Goal: Information Seeking & Learning: Understand process/instructions

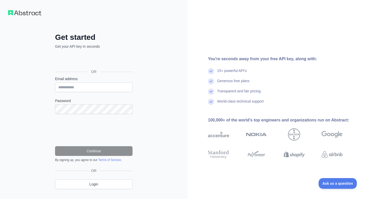
click at [103, 56] on div "Sign in with Google. Opens in new tab" at bounding box center [93, 60] width 77 height 11
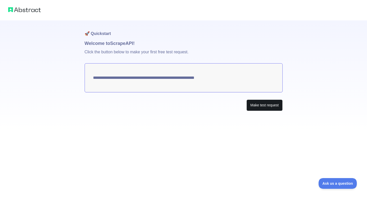
click at [258, 104] on button "Make test request" at bounding box center [265, 104] width 36 height 11
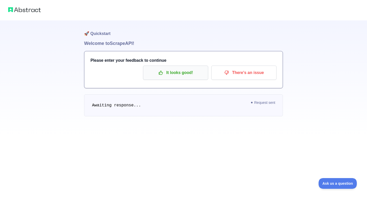
click at [177, 76] on p "It looks good!" at bounding box center [176, 72] width 58 height 9
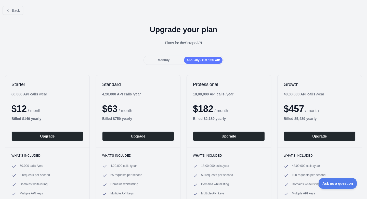
click at [167, 59] on span "Monthly" at bounding box center [164, 60] width 12 height 4
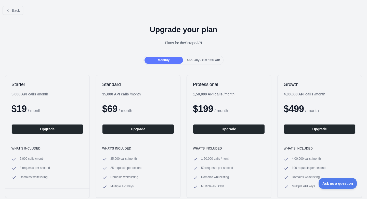
click at [203, 60] on span "Annually - Get 10% off!" at bounding box center [203, 60] width 33 height 4
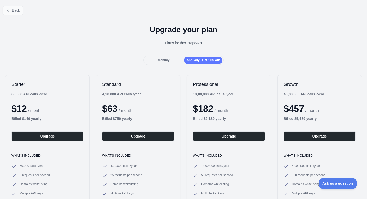
click at [17, 9] on span "Back" at bounding box center [16, 10] width 8 height 4
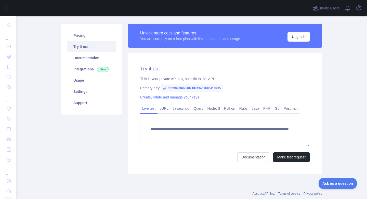
scroll to position [34, 0]
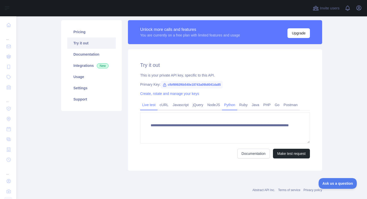
click at [235, 106] on link "Python" at bounding box center [229, 105] width 15 height 8
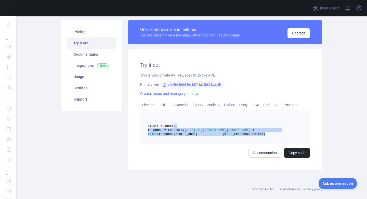
drag, startPoint x: 221, startPoint y: 147, endPoint x: 174, endPoint y: 124, distance: 51.4
click at [174, 124] on pre "import requests response = requests. get ( "[URL][DOMAIN_NAME][DOMAIN_NAME]" ) …" at bounding box center [225, 128] width 170 height 32
copy code "import requests response = requests. get ( "[URL][DOMAIN_NAME][DOMAIN_NAME]" ) …"
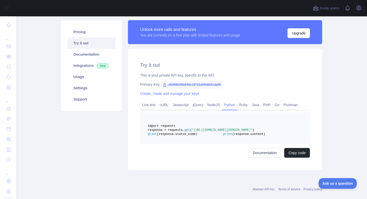
click at [175, 125] on span "import requests" at bounding box center [162, 126] width 28 height 4
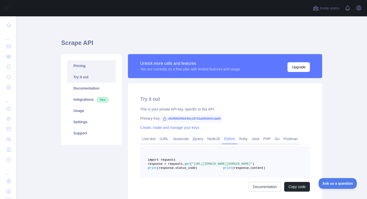
scroll to position [0, 0]
drag, startPoint x: 56, startPoint y: 40, endPoint x: 120, endPoint y: 40, distance: 64.0
click at [119, 40] on main "Scrape API Pricing Try it out Documentation Integrations New Usage Settings Sup…" at bounding box center [191, 107] width 351 height 183
click at [122, 40] on h1 "Scrape API" at bounding box center [191, 45] width 261 height 12
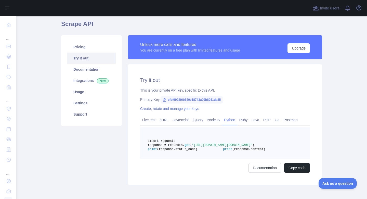
scroll to position [23, 0]
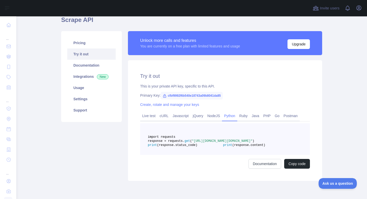
click at [165, 96] on icon at bounding box center [164, 95] width 3 height 3
click at [180, 96] on span "cfbf9992f6b540e18743a09b8041da85" at bounding box center [192, 96] width 62 height 8
drag, startPoint x: 138, startPoint y: 88, endPoint x: 149, endPoint y: 90, distance: 11.3
click at [149, 90] on div "Try it out This is your private API key, specific to this API. Primary Key: cfb…" at bounding box center [225, 120] width 194 height 121
click at [196, 93] on span "cfbf9992f6b540e18743a09b8041da85" at bounding box center [192, 96] width 62 height 8
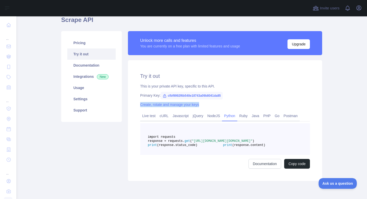
drag, startPoint x: 139, startPoint y: 105, endPoint x: 232, endPoint y: 103, distance: 92.8
click at [233, 103] on div "Try it out This is your private API key, specific to this API. Primary Key: cfb…" at bounding box center [225, 120] width 194 height 121
click at [232, 103] on div "Create, rotate and manage your keys" at bounding box center [225, 104] width 170 height 5
drag, startPoint x: 229, startPoint y: 95, endPoint x: 165, endPoint y: 96, distance: 64.0
click at [165, 96] on span "cfbf9992f6b540e18743a09b8041da85" at bounding box center [192, 96] width 62 height 8
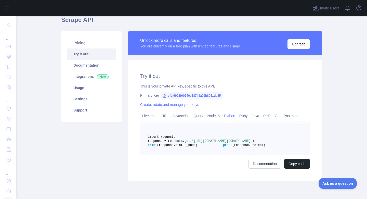
click at [165, 97] on icon at bounding box center [165, 96] width 4 height 4
click at [183, 96] on span "cfbf9992f6b540e18743a09b8041da85" at bounding box center [192, 96] width 62 height 8
click at [175, 95] on span "cfbf9992f6b540e18743a09b8041da85" at bounding box center [192, 96] width 62 height 8
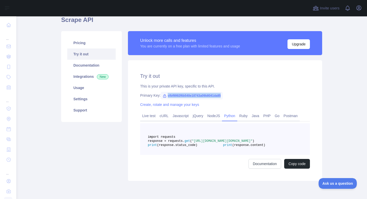
click at [175, 95] on span "cfbf9992f6b540e18743a09b8041da85" at bounding box center [192, 96] width 62 height 8
click at [143, 110] on div "Try it out This is your private API key, specific to this API. Primary Key: cfb…" at bounding box center [225, 120] width 194 height 121
